Goal: Task Accomplishment & Management: Use online tool/utility

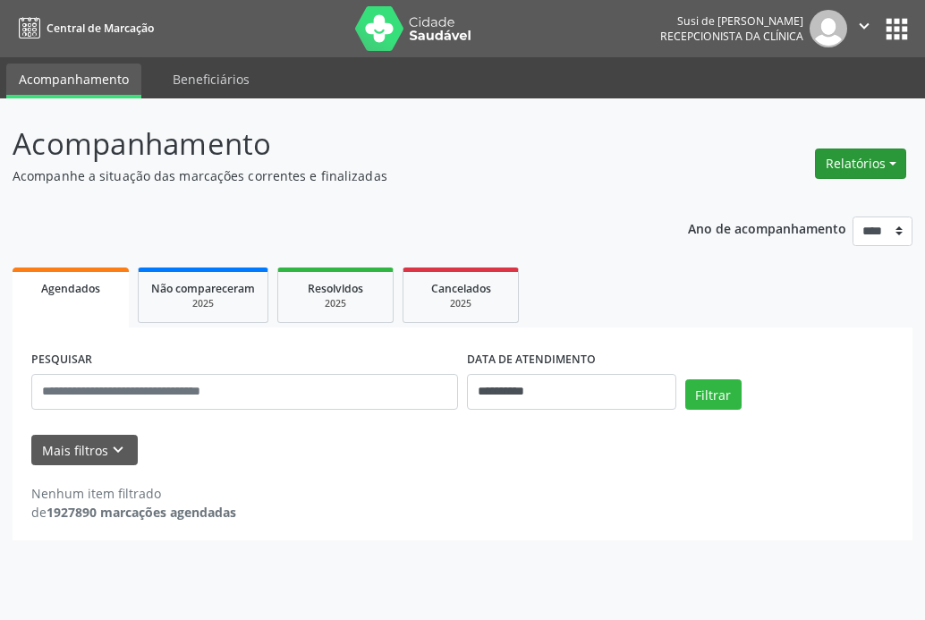
click at [869, 161] on button "Relatórios" at bounding box center [860, 164] width 91 height 30
click at [800, 203] on link "Agendamentos" at bounding box center [811, 202] width 192 height 25
select select "*"
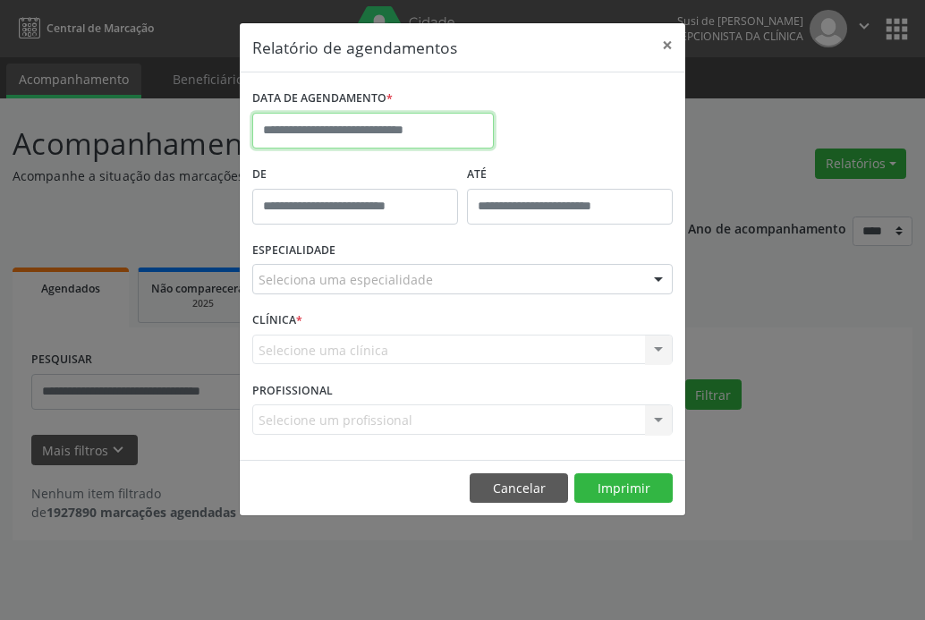
click at [422, 135] on input "text" at bounding box center [373, 131] width 242 height 36
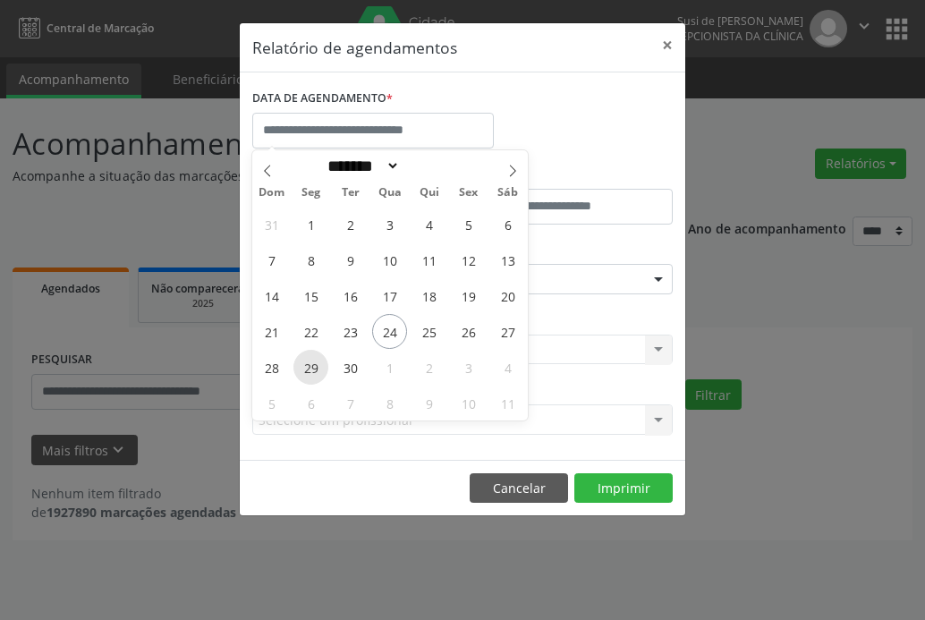
click at [311, 373] on span "29" at bounding box center [311, 367] width 35 height 35
type input "**********"
click at [311, 373] on span "29" at bounding box center [311, 367] width 35 height 35
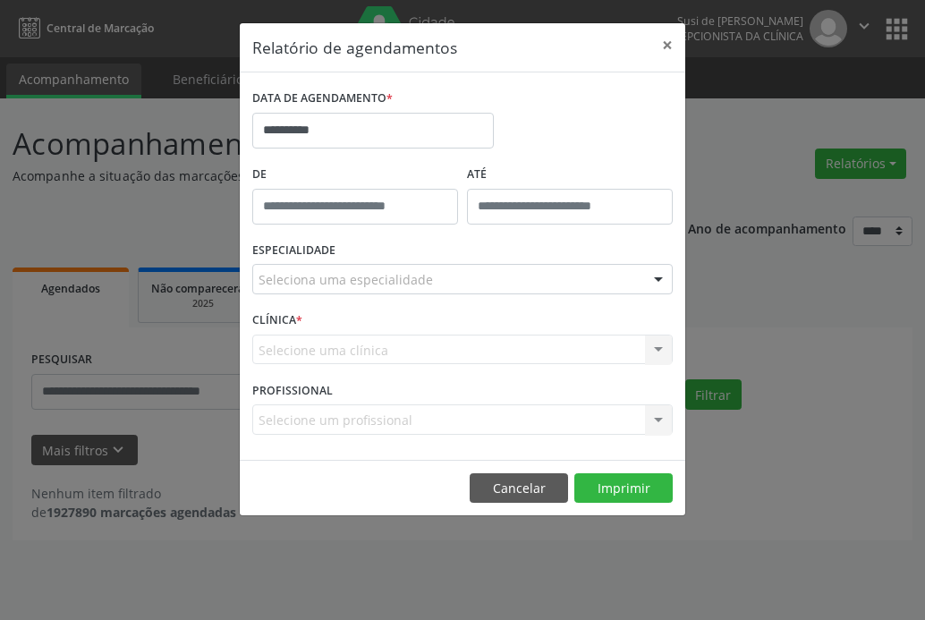
click at [658, 275] on div at bounding box center [658, 280] width 27 height 30
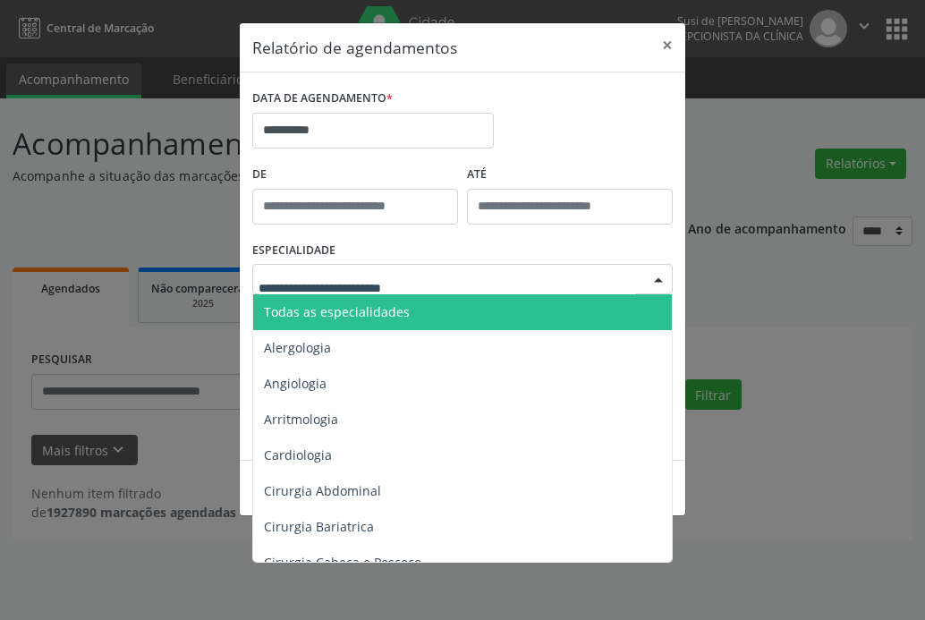
click at [454, 323] on span "Todas as especialidades" at bounding box center [464, 312] width 422 height 36
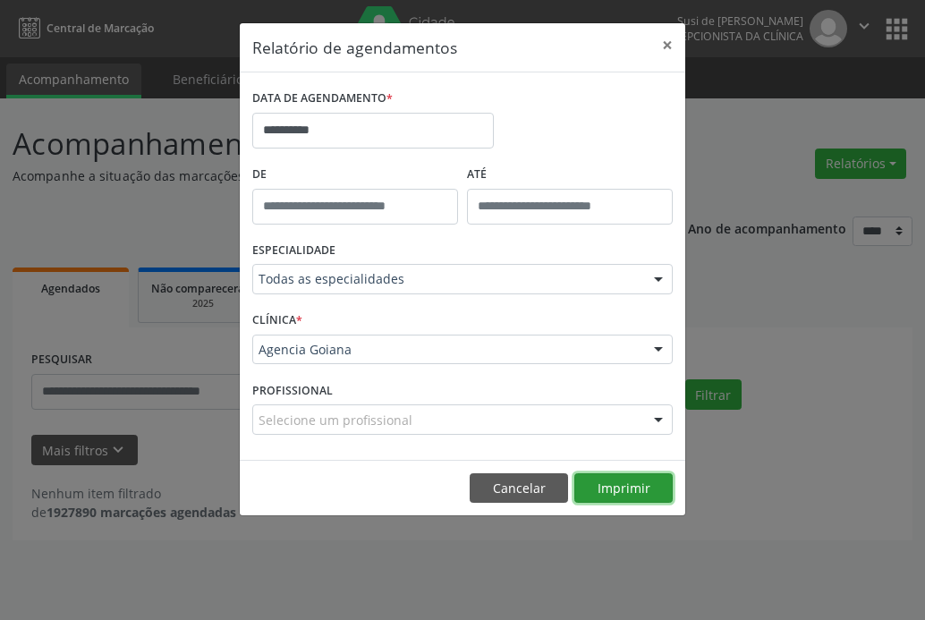
click at [628, 495] on button "Imprimir" at bounding box center [624, 488] width 98 height 30
